Goal: Communication & Community: Connect with others

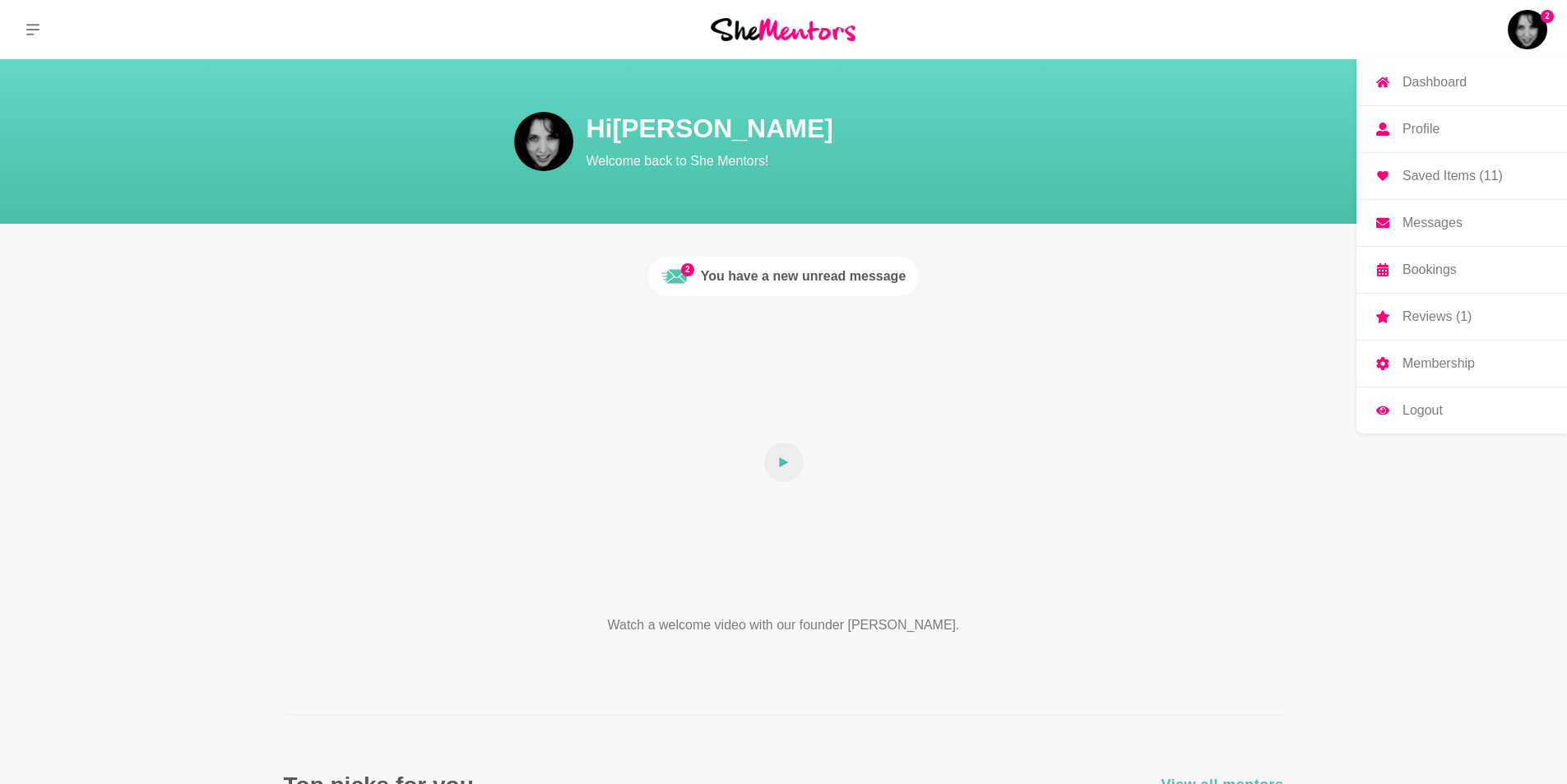
click at [1412, 222] on p "Messages" at bounding box center [1433, 222] width 60 height 13
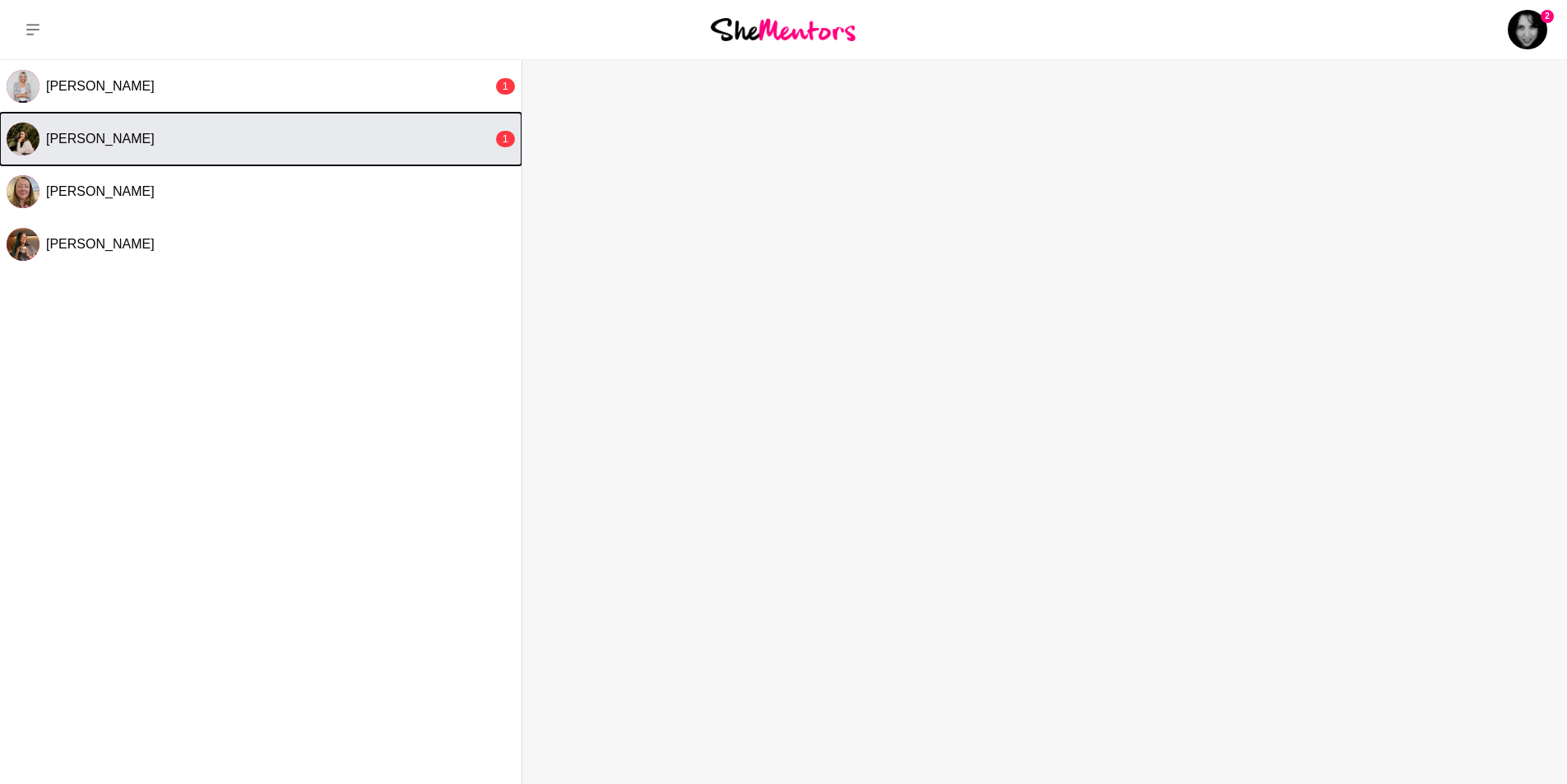
click at [227, 128] on button "[PERSON_NAME] 1" at bounding box center [260, 139] width 521 height 53
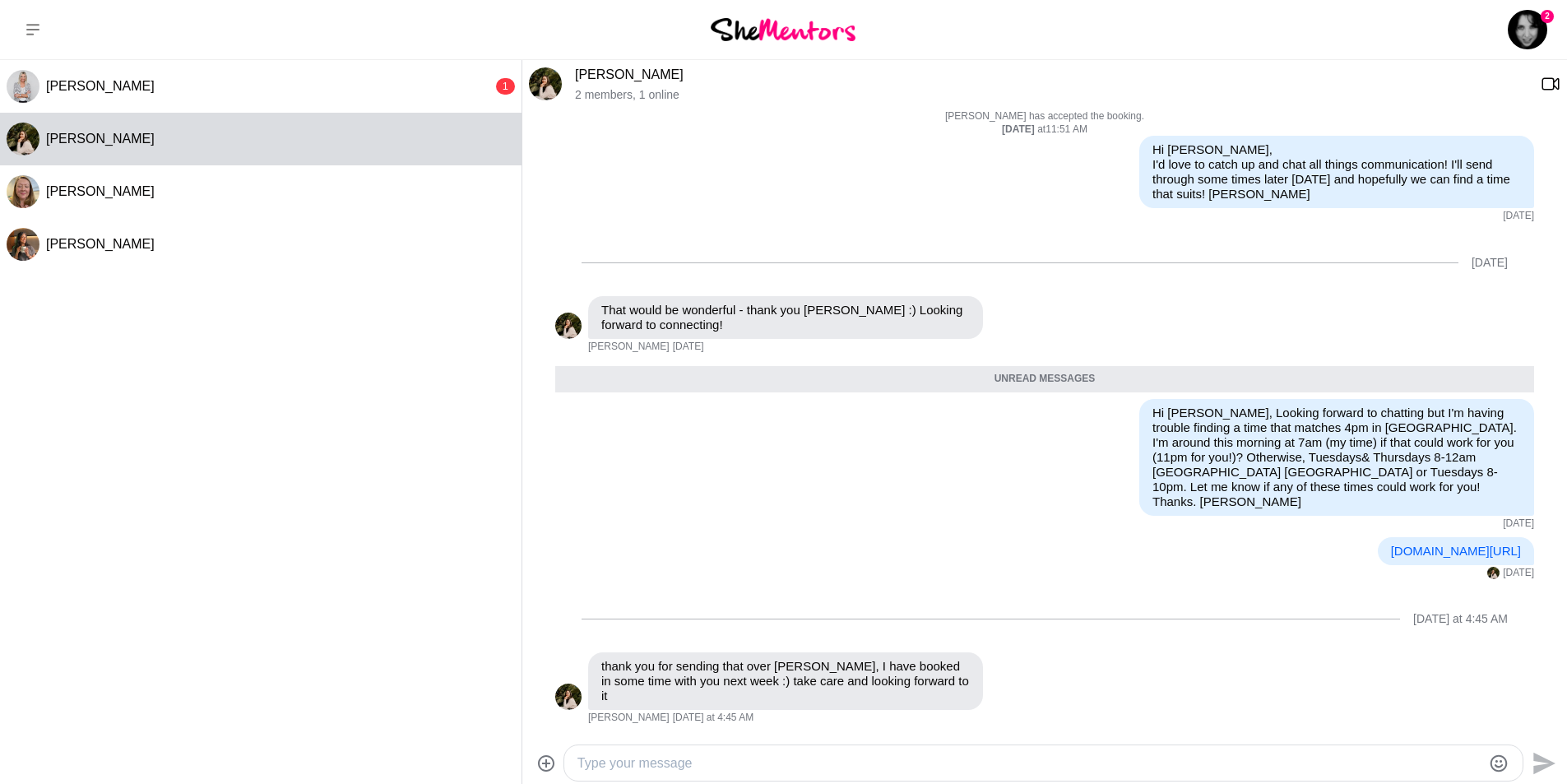
scroll to position [247, 0]
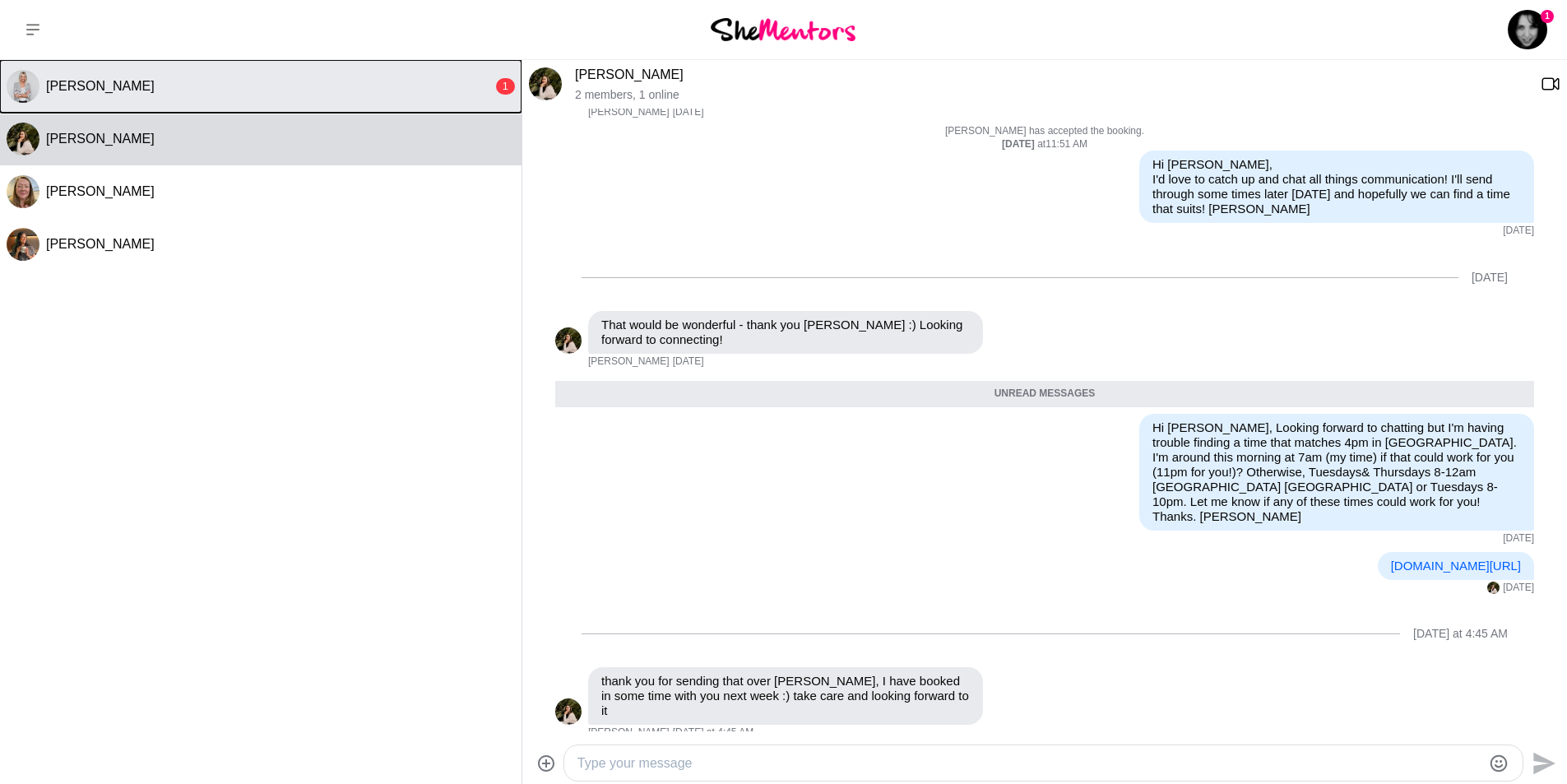
click at [120, 87] on span "[PERSON_NAME]" at bounding box center [101, 86] width 109 height 14
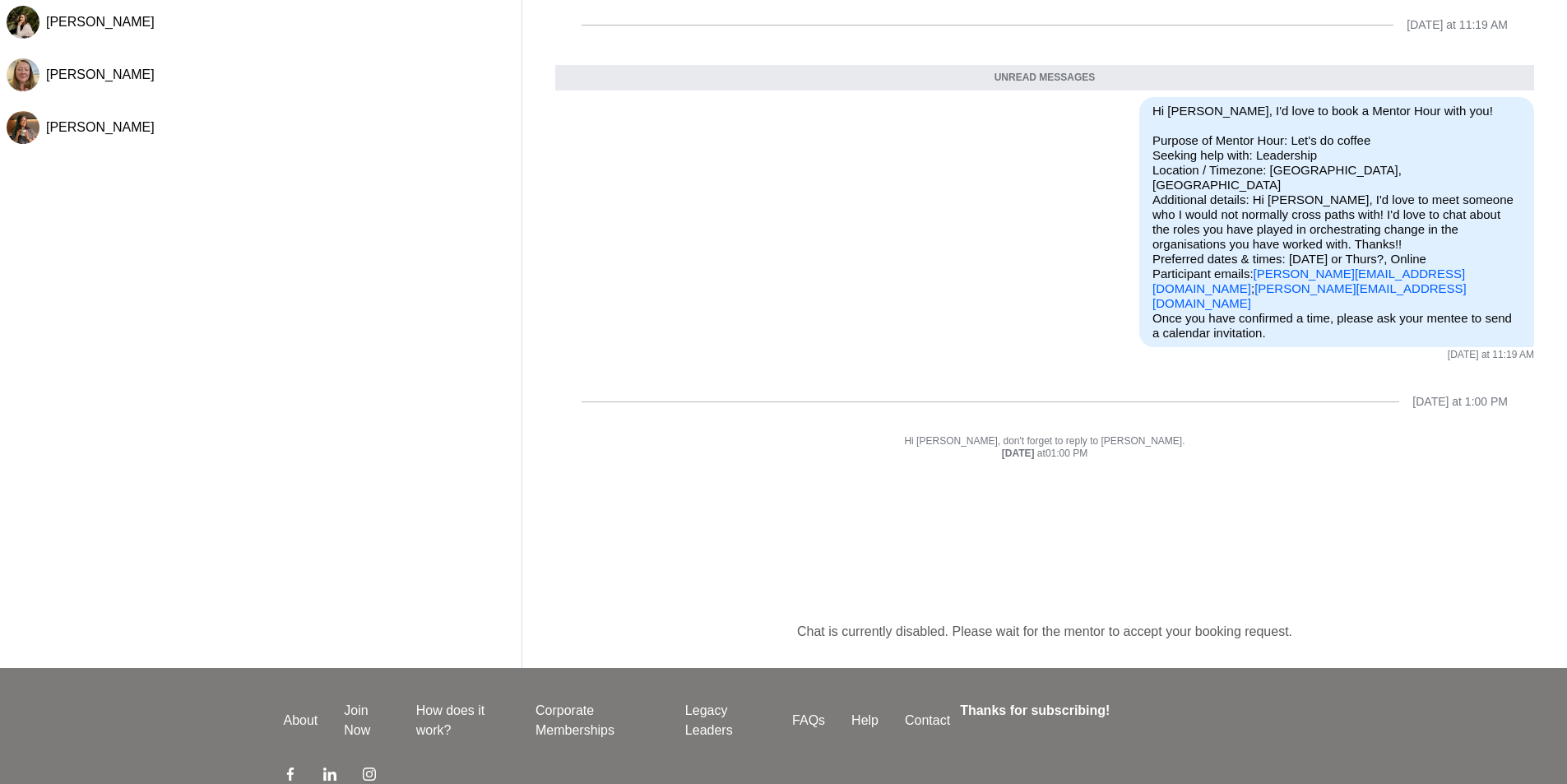
scroll to position [0, 0]
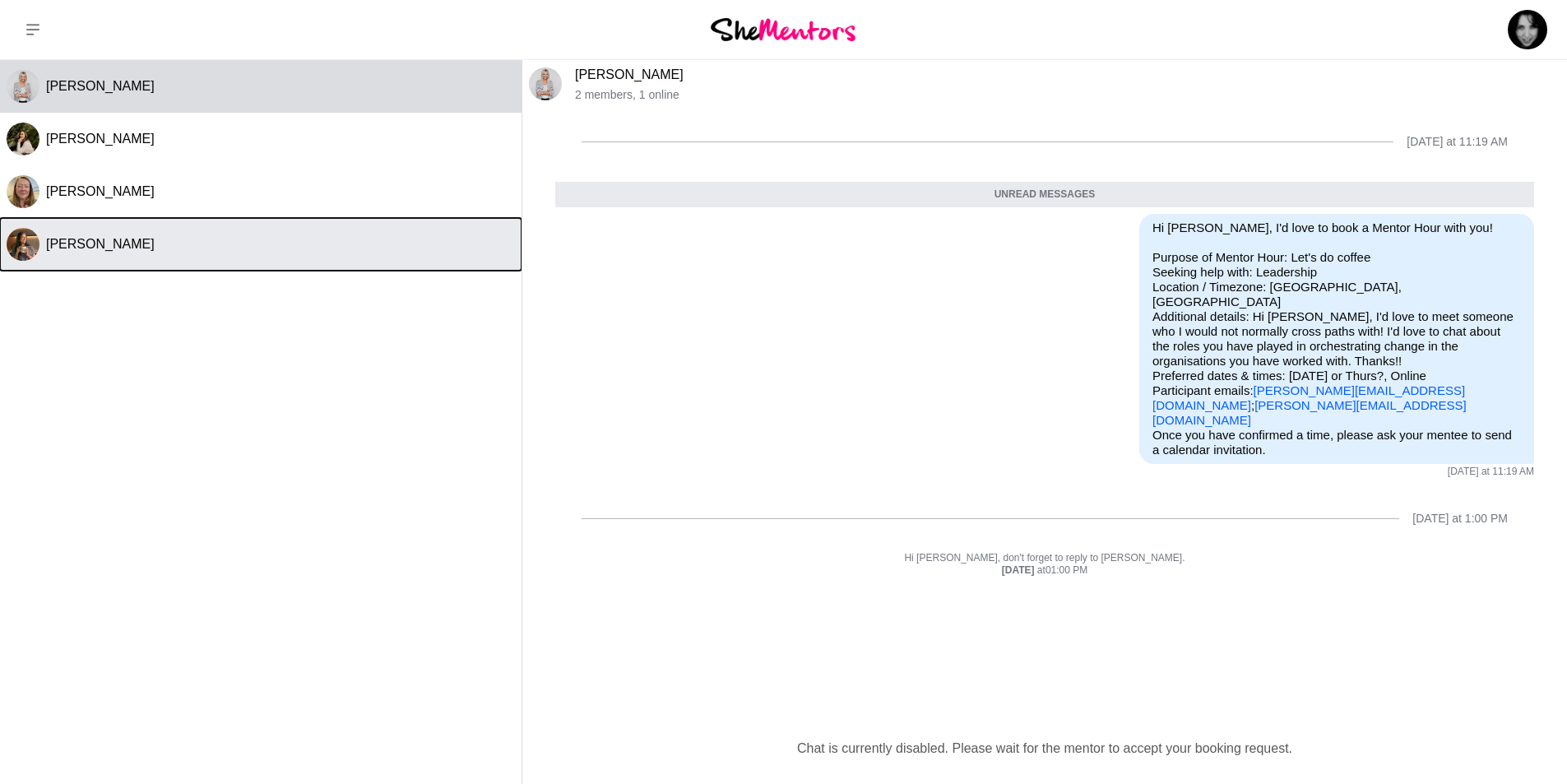
click at [134, 250] on div "[PERSON_NAME]" at bounding box center [280, 244] width 469 height 17
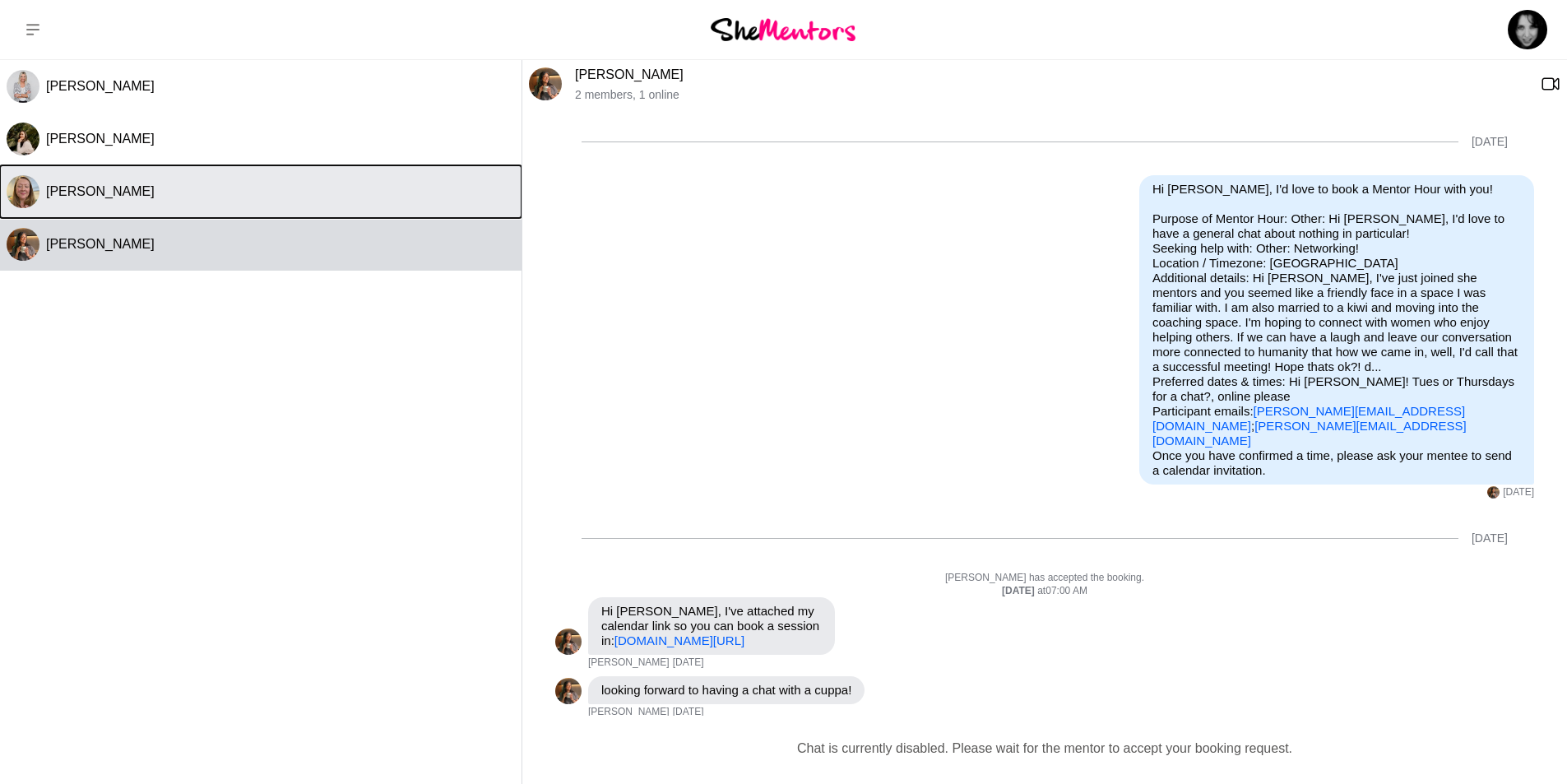
click at [141, 195] on div "[PERSON_NAME]" at bounding box center [280, 191] width 469 height 17
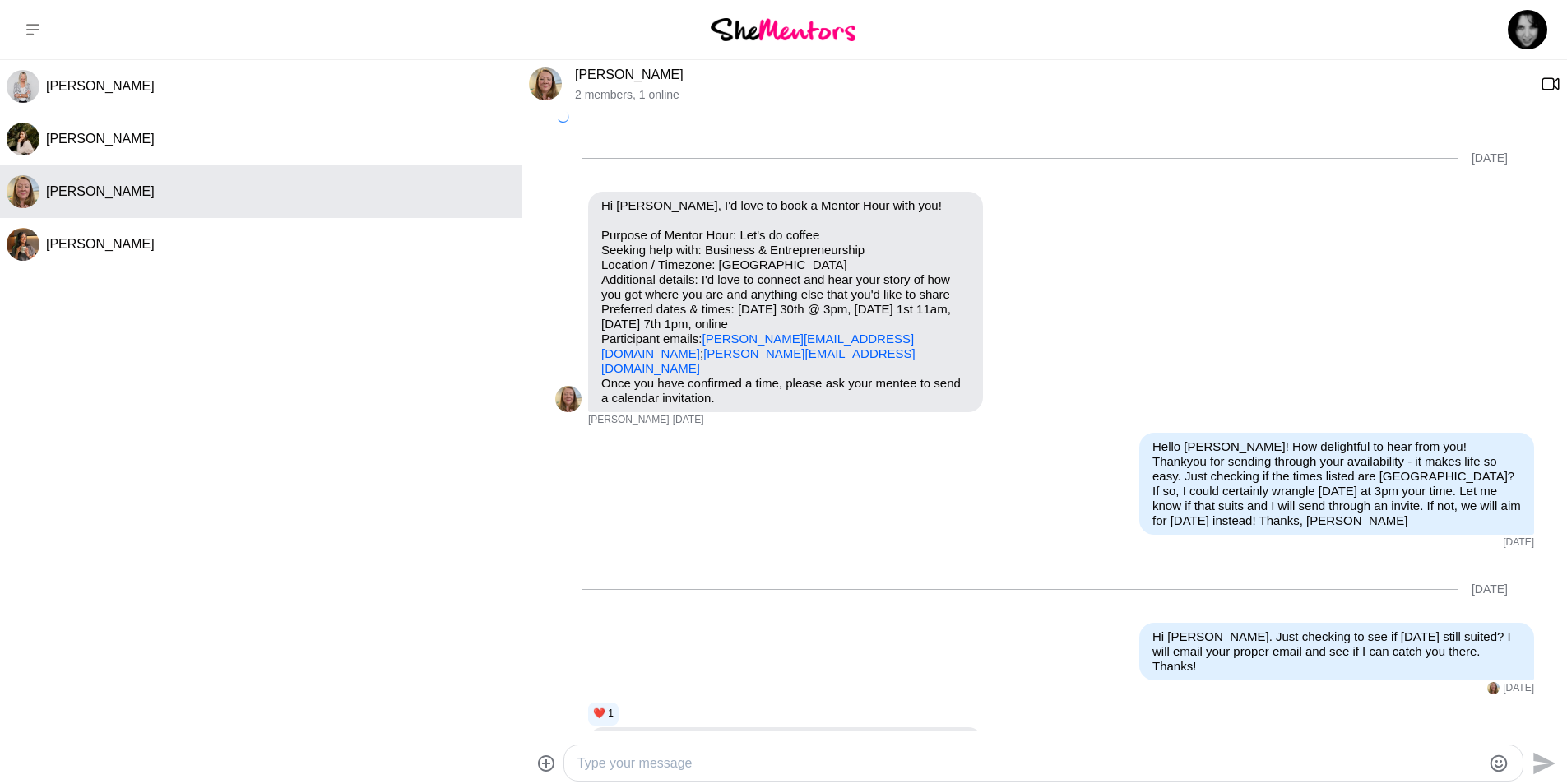
scroll to position [146, 0]
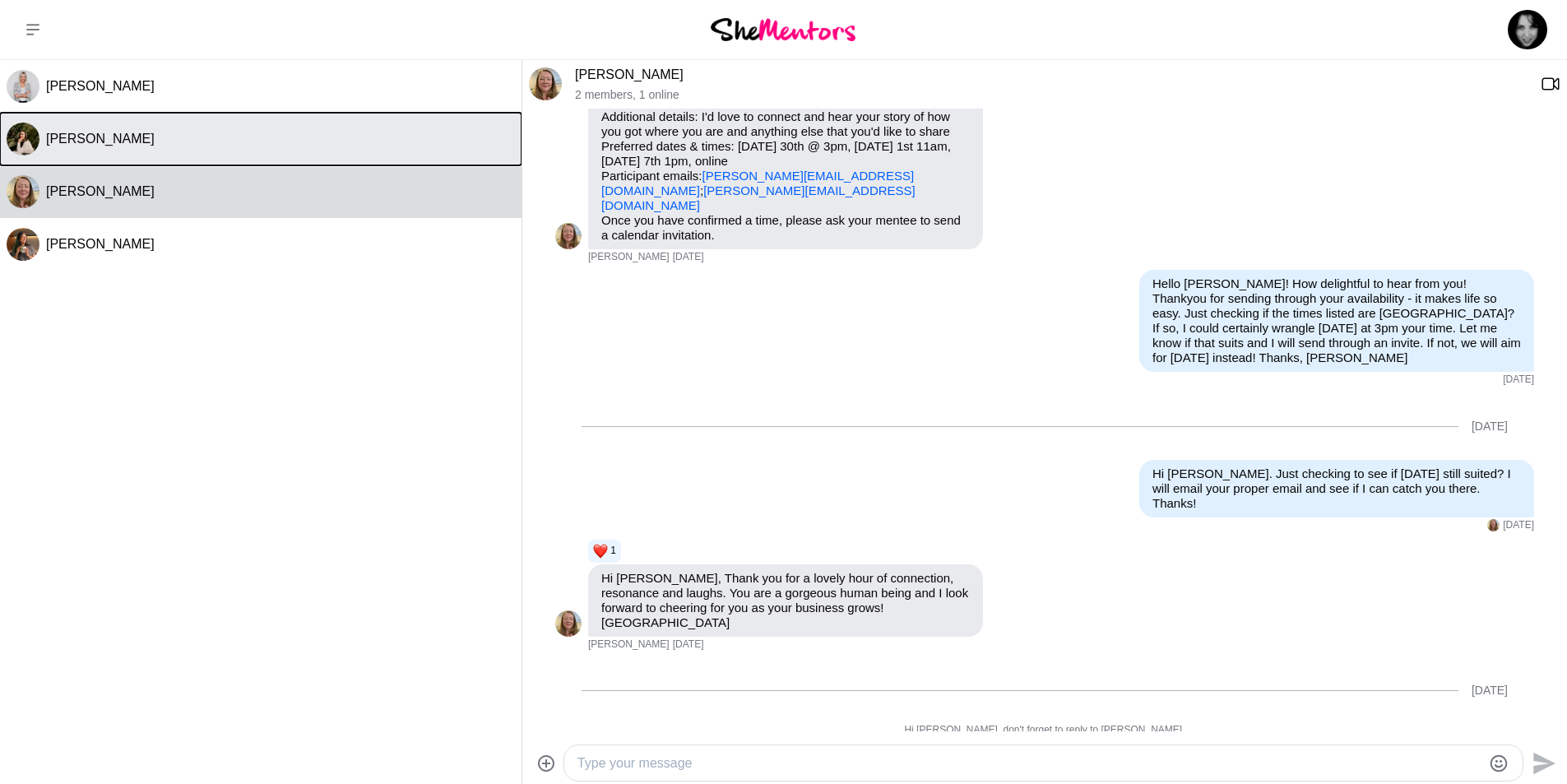
click at [84, 140] on span "[PERSON_NAME]" at bounding box center [101, 138] width 109 height 14
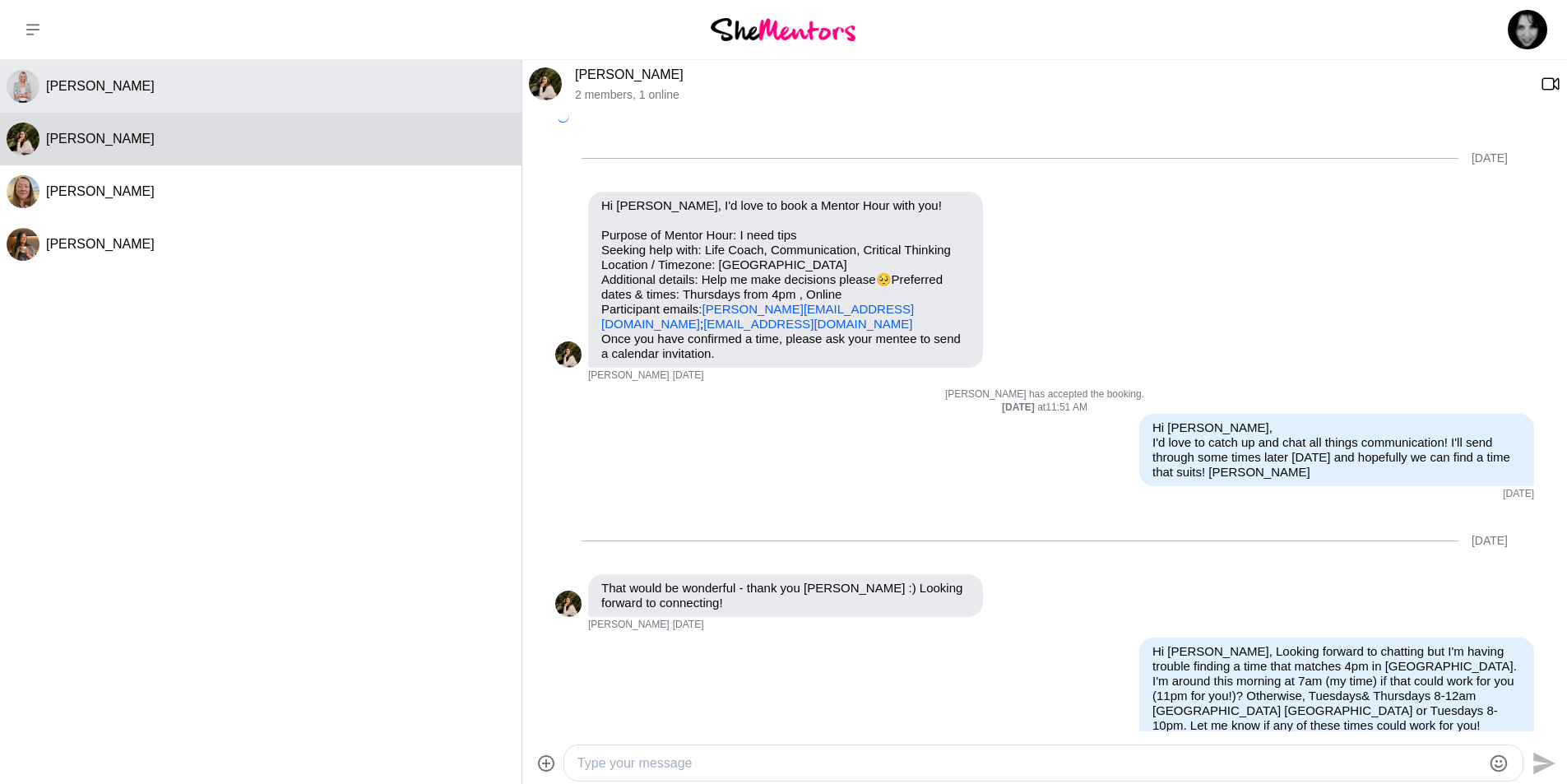
scroll to position [208, 0]
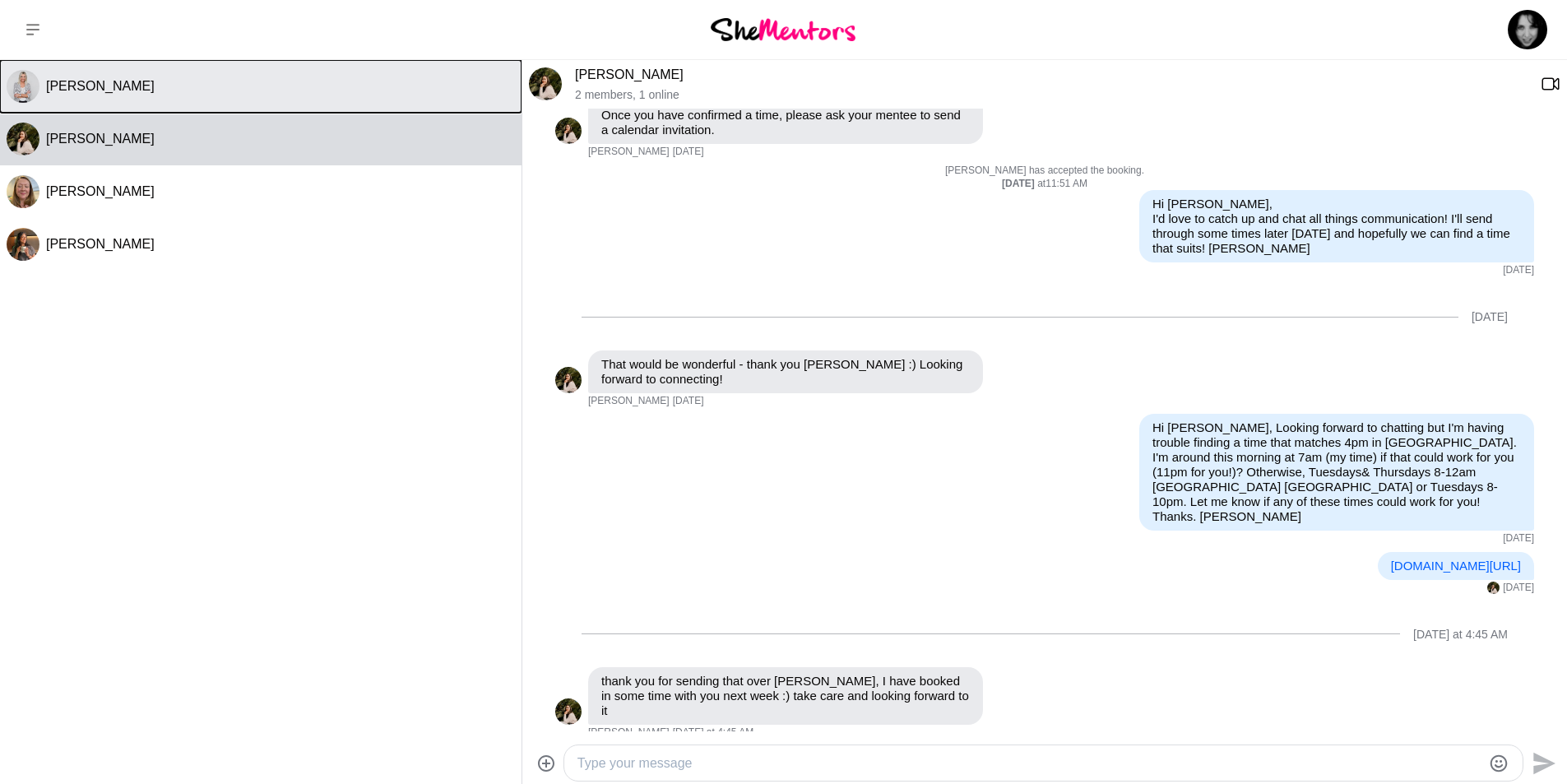
click at [104, 82] on span "[PERSON_NAME]" at bounding box center [101, 86] width 109 height 14
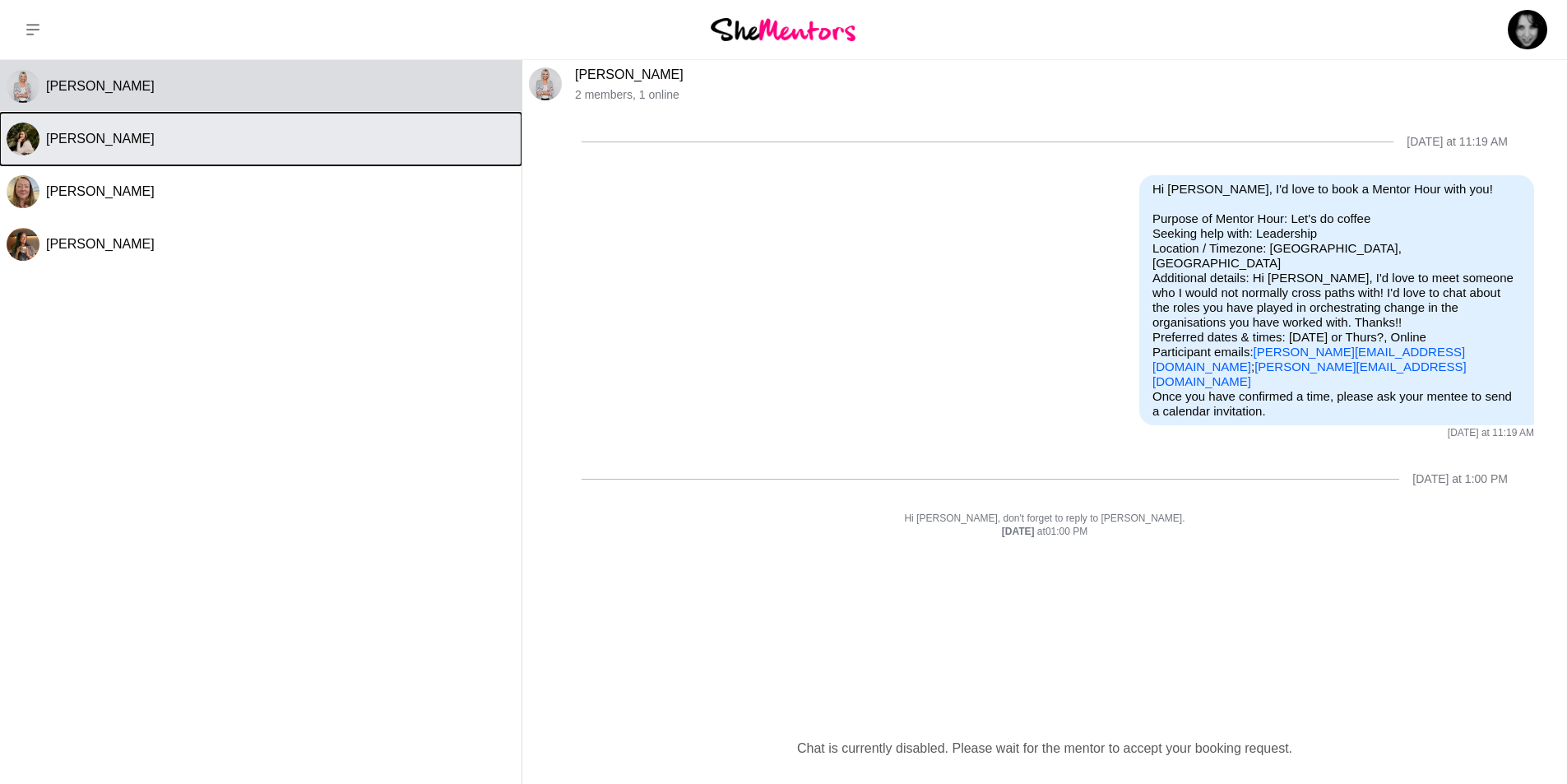
click at [126, 141] on div "[PERSON_NAME]" at bounding box center [280, 138] width 469 height 17
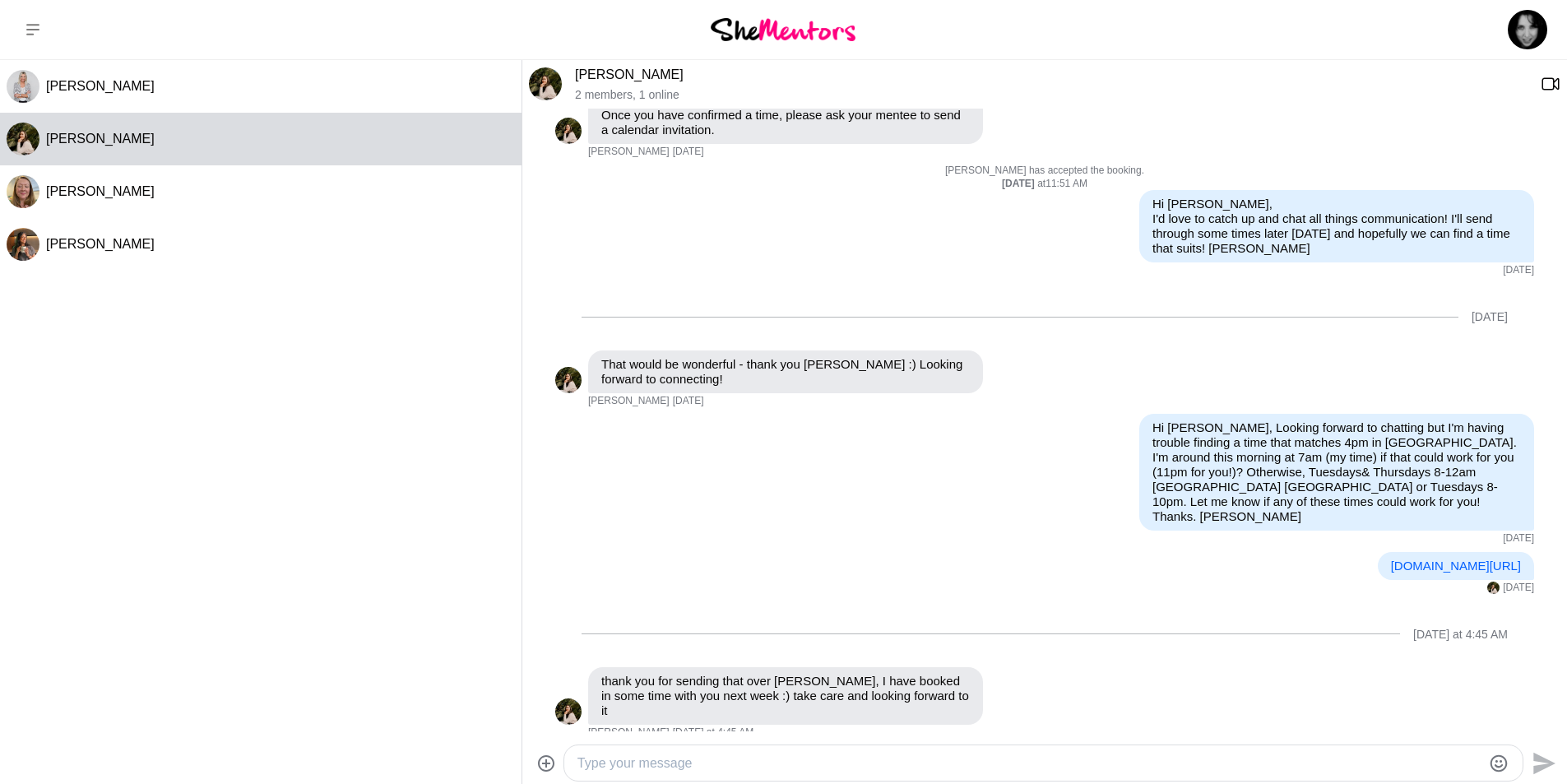
click at [765, 32] on img at bounding box center [783, 29] width 145 height 22
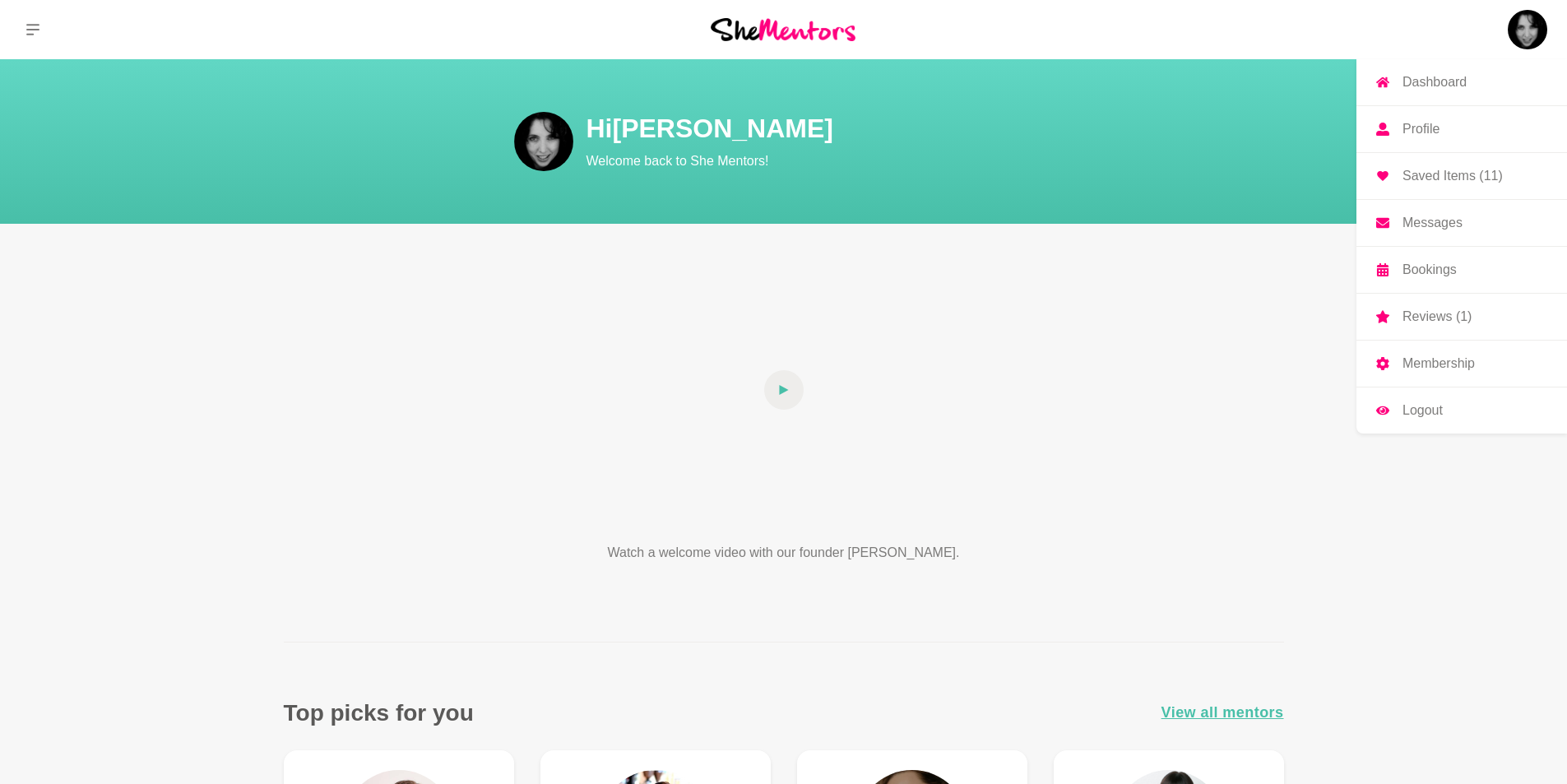
click at [1419, 310] on p "Reviews (1)" at bounding box center [1437, 316] width 69 height 13
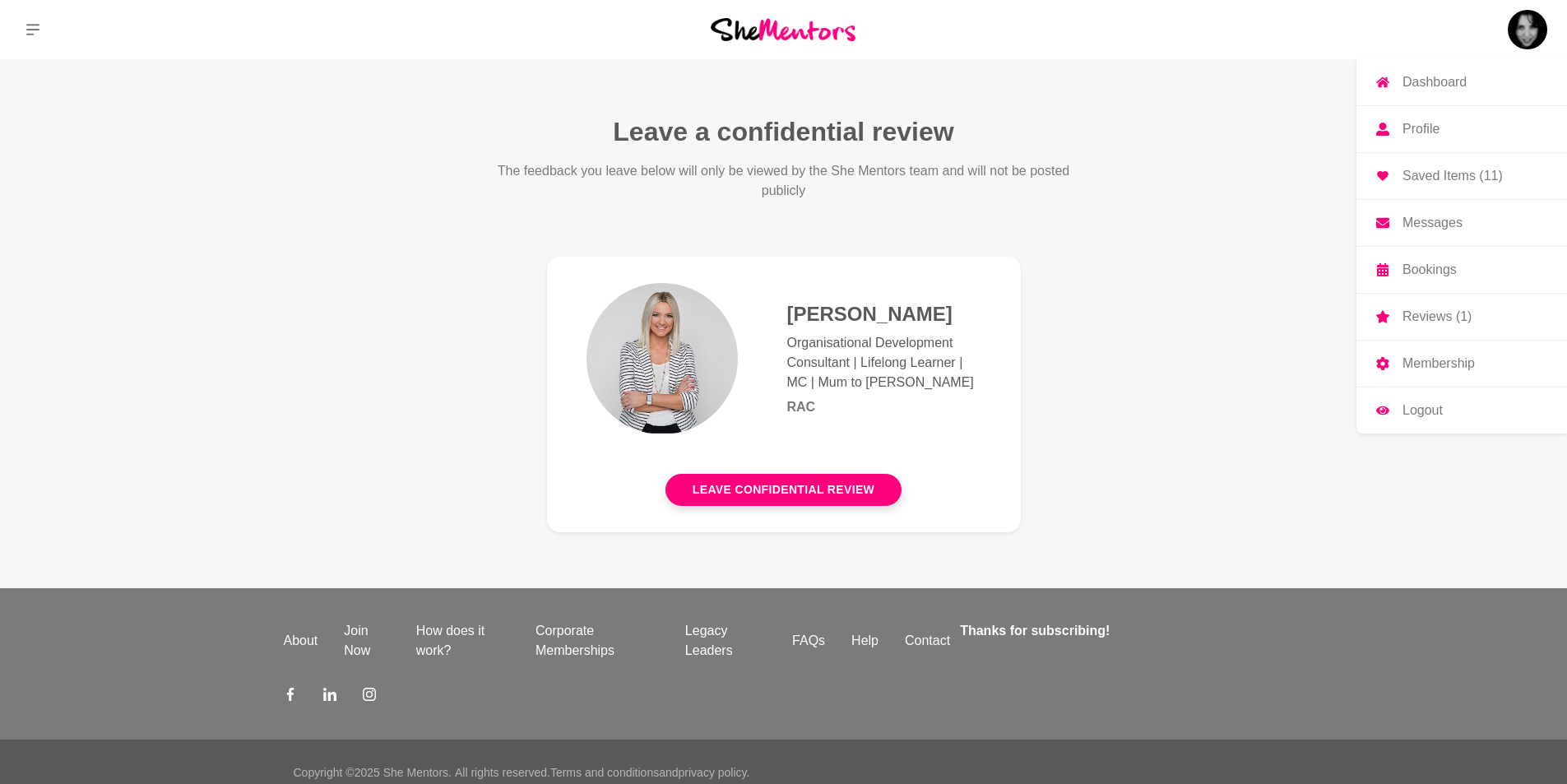
drag, startPoint x: 1443, startPoint y: 177, endPoint x: 1462, endPoint y: 177, distance: 19.0
click at [1462, 177] on p "Saved Items (11)" at bounding box center [1453, 175] width 101 height 13
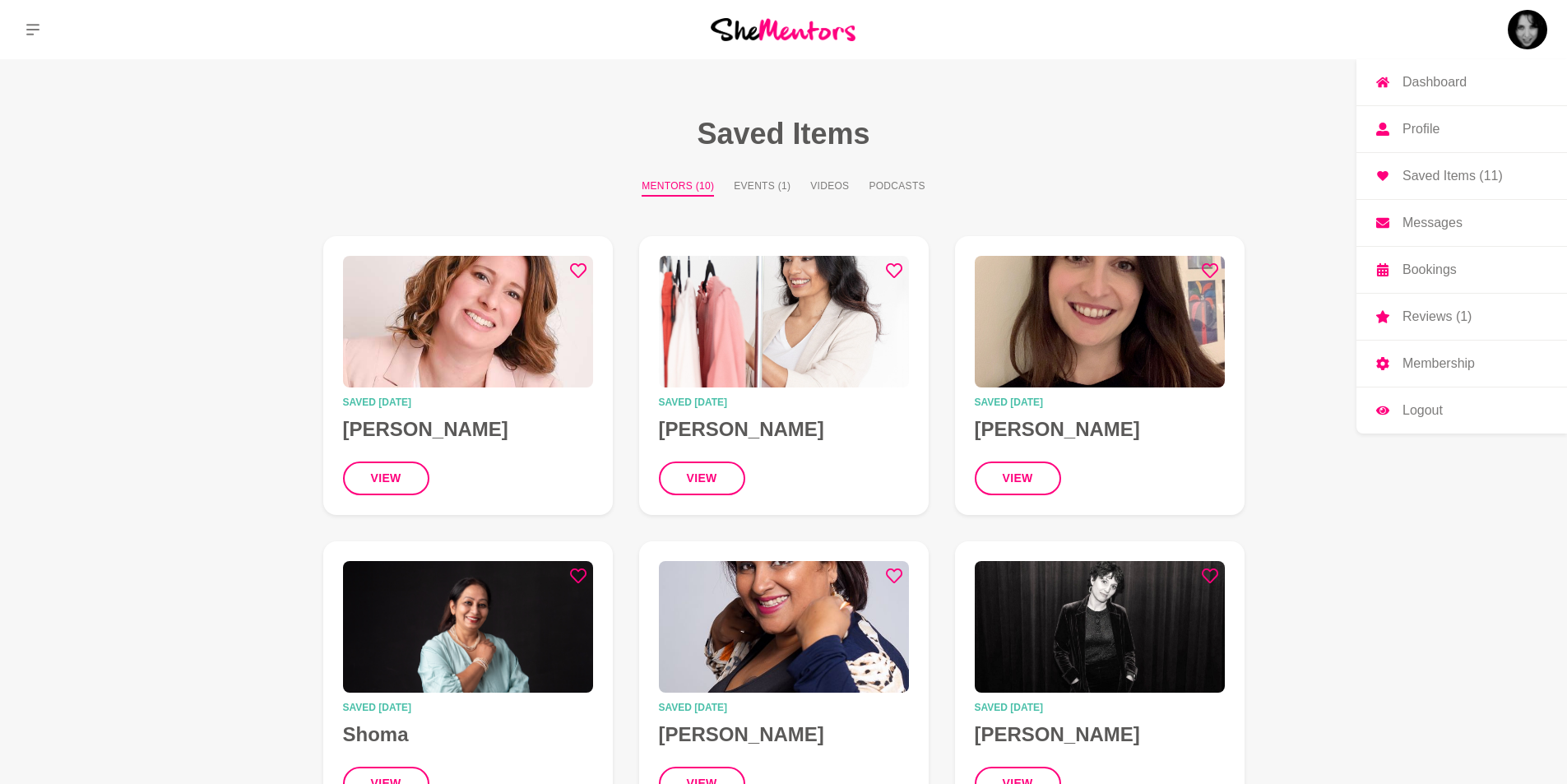
click at [1422, 123] on p "Profile" at bounding box center [1422, 129] width 37 height 13
